Goal: Task Accomplishment & Management: Manage account settings

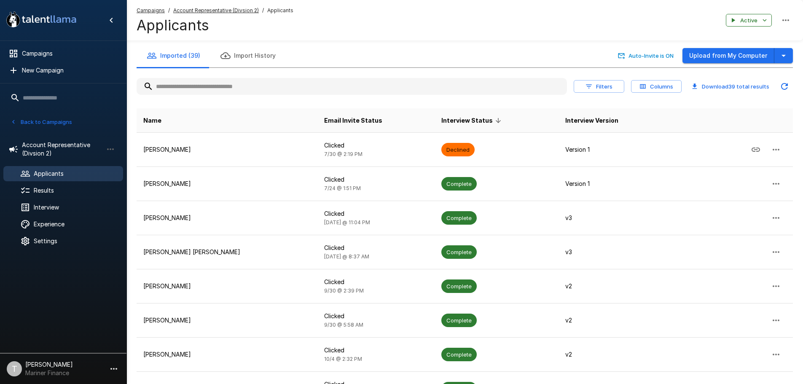
click at [186, 120] on th "Name" at bounding box center [227, 120] width 181 height 24
click at [157, 120] on span "Name" at bounding box center [152, 120] width 18 height 10
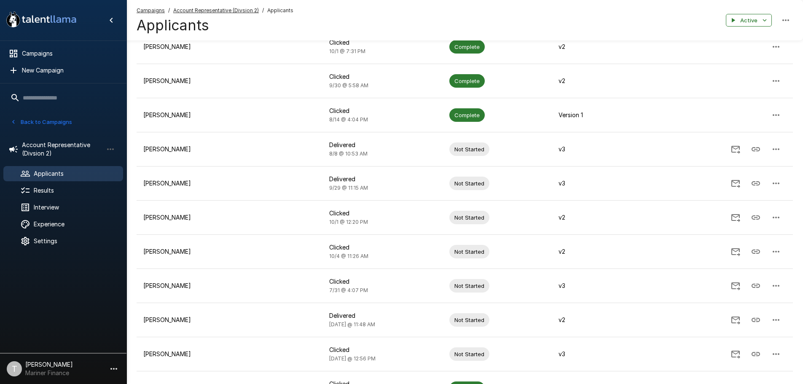
scroll to position [295, 0]
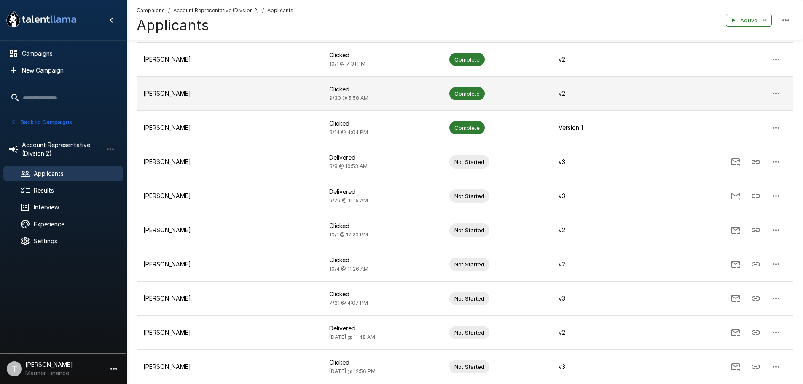
click at [175, 93] on p "[PERSON_NAME]" at bounding box center [229, 93] width 172 height 8
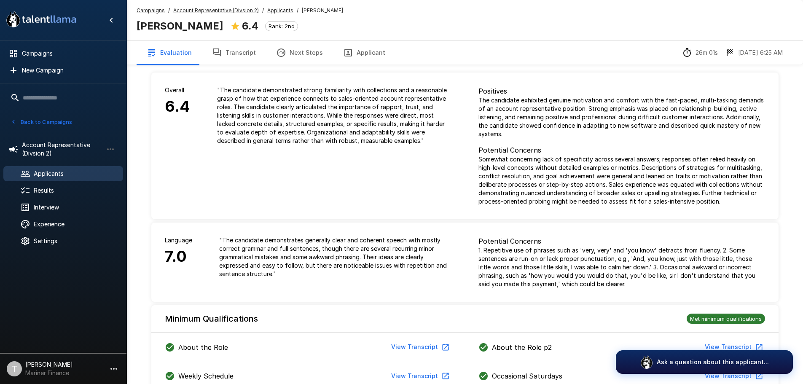
click at [241, 54] on button "Transcript" at bounding box center [234, 53] width 64 height 24
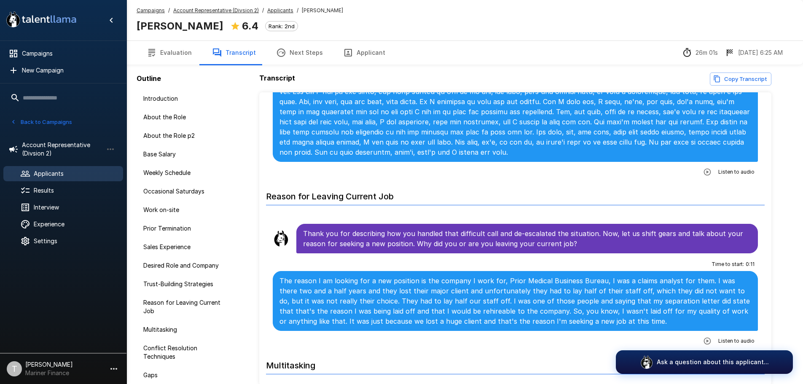
scroll to position [1728, 0]
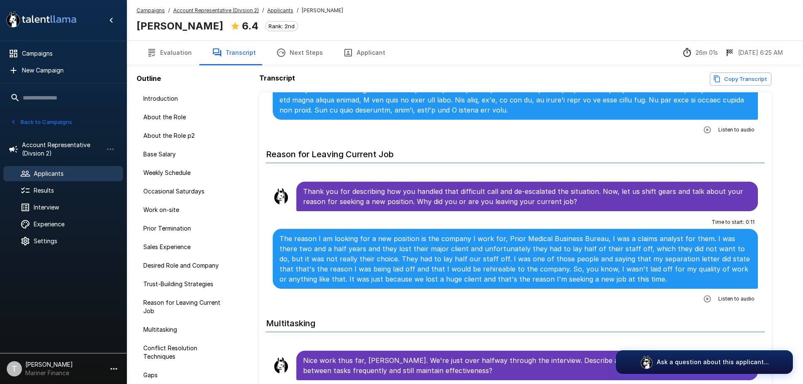
click at [469, 141] on h6 "Reason for Leaving Current Job" at bounding box center [515, 152] width 499 height 22
click at [59, 176] on span "Applicants" at bounding box center [75, 173] width 83 height 8
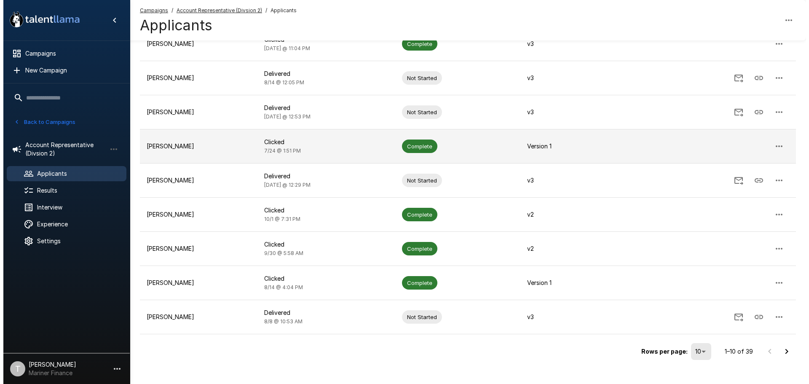
scroll to position [152, 0]
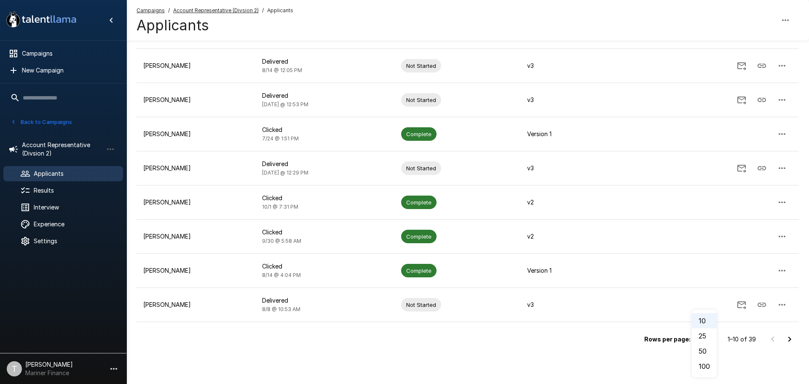
click at [696, 232] on body ".st0{fill:#FFFFFF;} .st1{fill:#76a4ed;} Campaigns New Campaign Active 9 Account…" at bounding box center [407, 40] width 815 height 384
click at [714, 364] on li "100" at bounding box center [704, 366] width 25 height 15
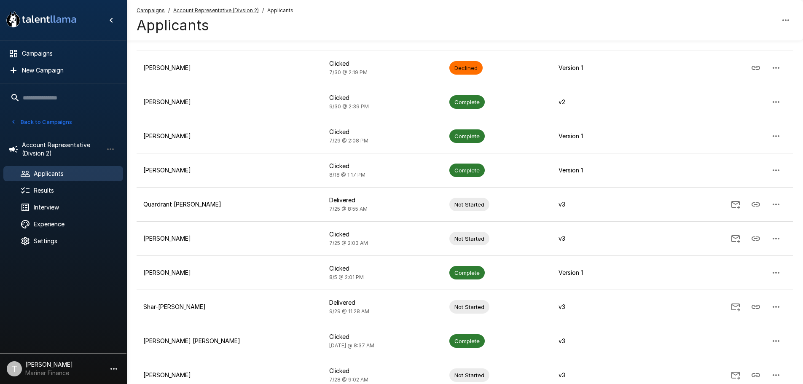
scroll to position [1011, 0]
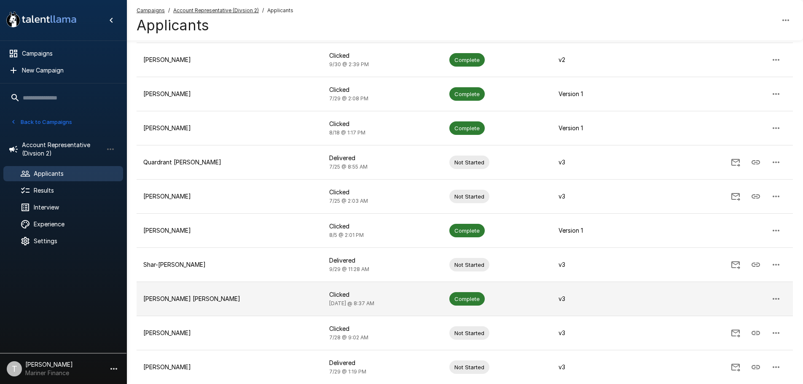
click at [185, 298] on p "[PERSON_NAME] [PERSON_NAME]" at bounding box center [229, 299] width 172 height 8
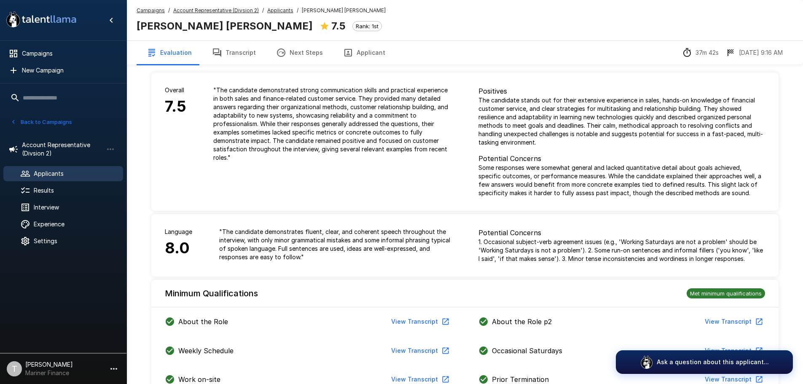
click at [239, 52] on button "Transcript" at bounding box center [234, 53] width 64 height 24
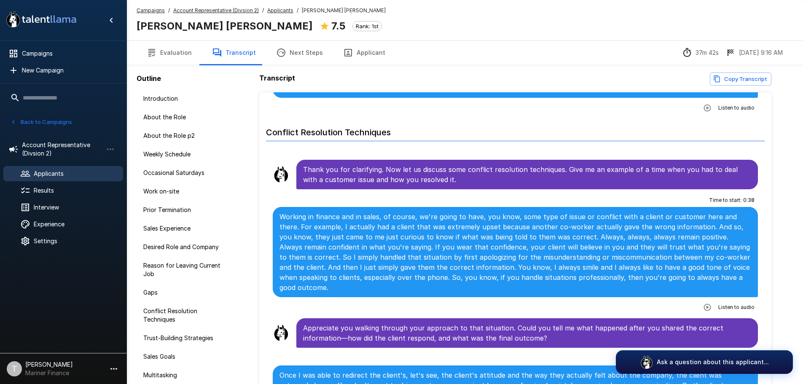
scroll to position [1475, 0]
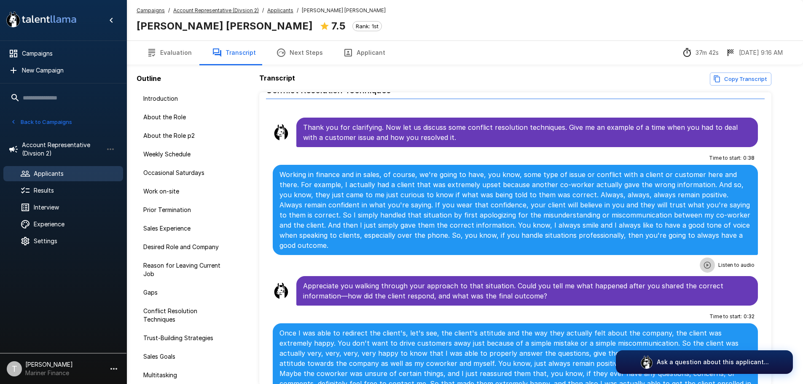
click at [704, 261] on icon "button" at bounding box center [707, 264] width 7 height 7
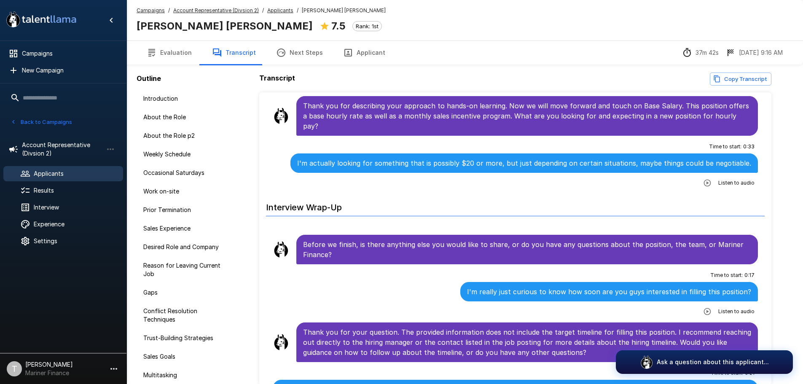
scroll to position [3590, 0]
